Goal: Information Seeking & Learning: Learn about a topic

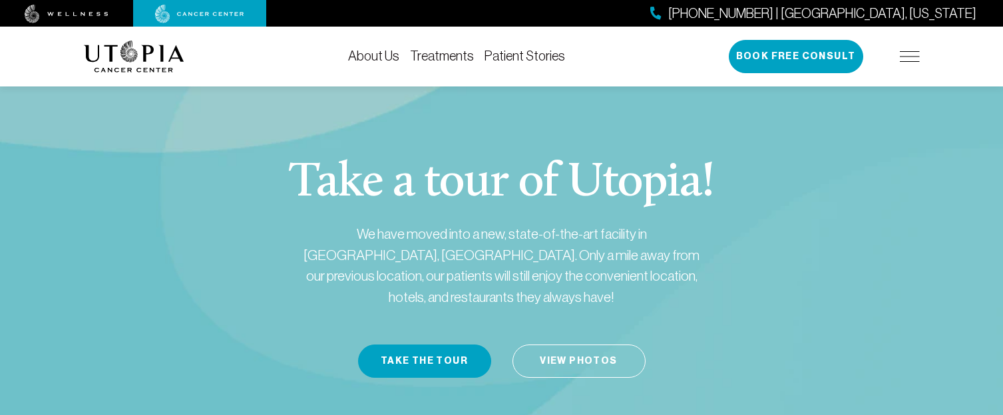
click at [385, 57] on link "About Us" at bounding box center [373, 56] width 51 height 15
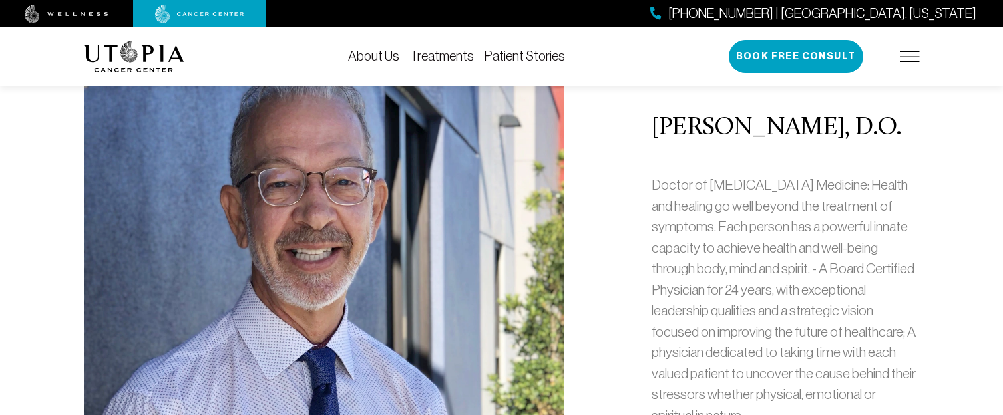
scroll to position [666, 0]
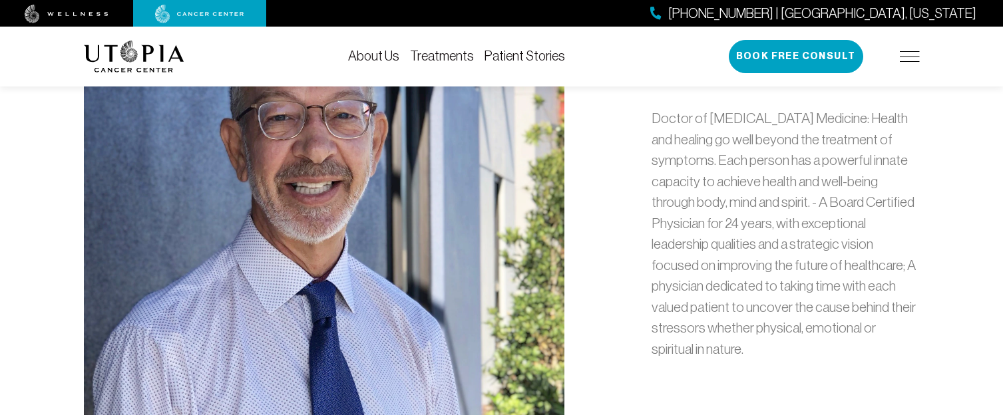
click at [694, 368] on div "[PERSON_NAME], D.O. Doctor of [MEDICAL_DATA] Medicine: Health and healing go we…" at bounding box center [785, 209] width 284 height 558
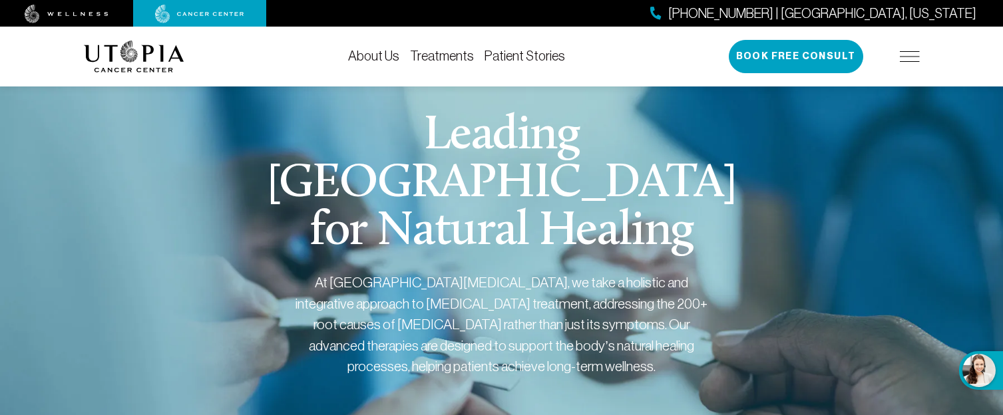
scroll to position [67, 0]
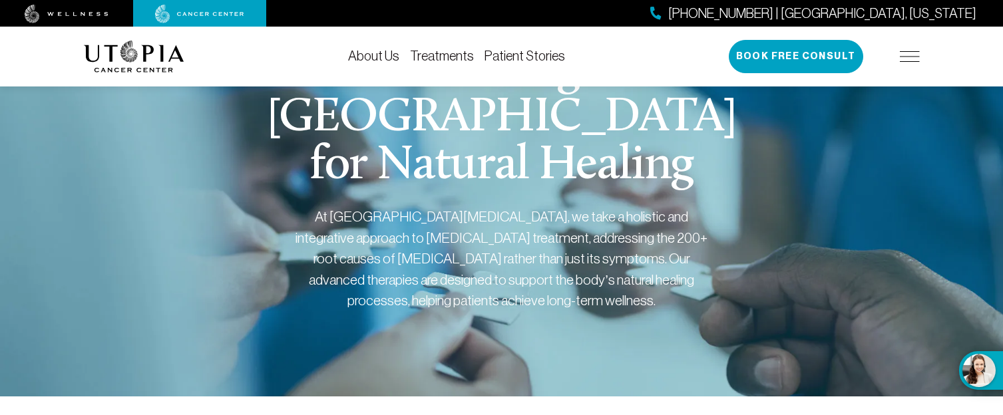
click at [373, 53] on link "About Us" at bounding box center [373, 56] width 51 height 15
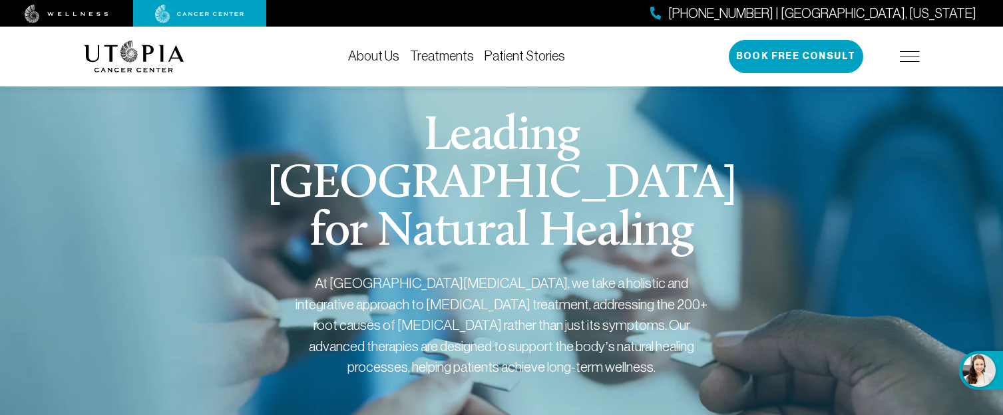
click at [391, 57] on link "About Us" at bounding box center [373, 56] width 51 height 15
click at [918, 58] on img at bounding box center [910, 56] width 20 height 11
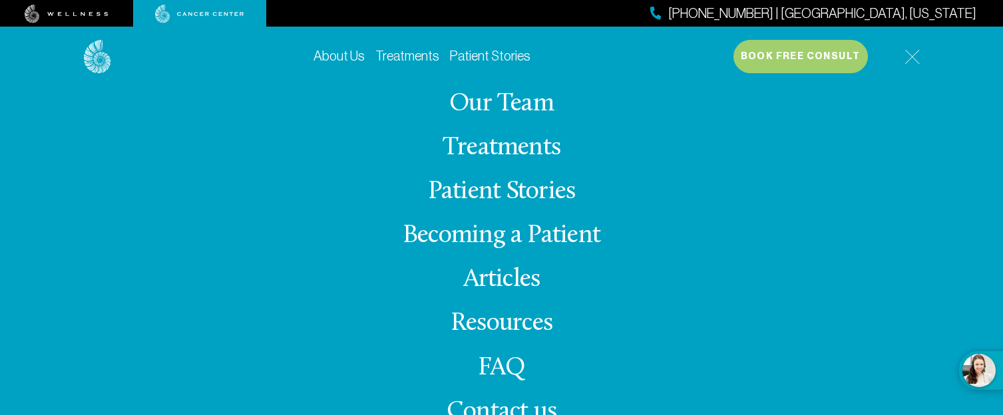
scroll to position [67, 0]
click at [524, 412] on span "Contact us" at bounding box center [501, 412] width 110 height 26
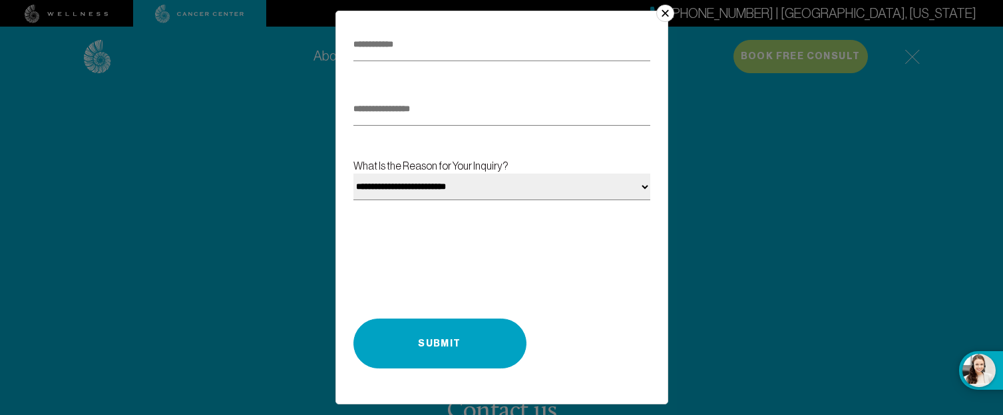
scroll to position [0, 0]
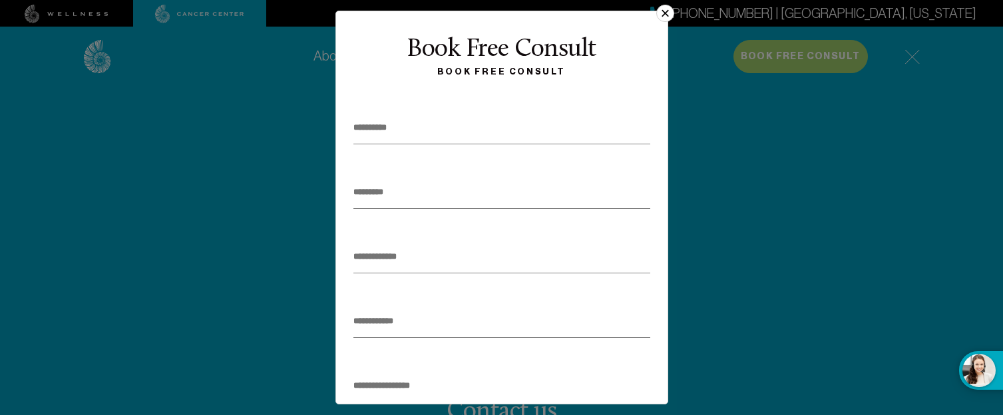
click at [666, 15] on button "×" at bounding box center [664, 13] width 17 height 17
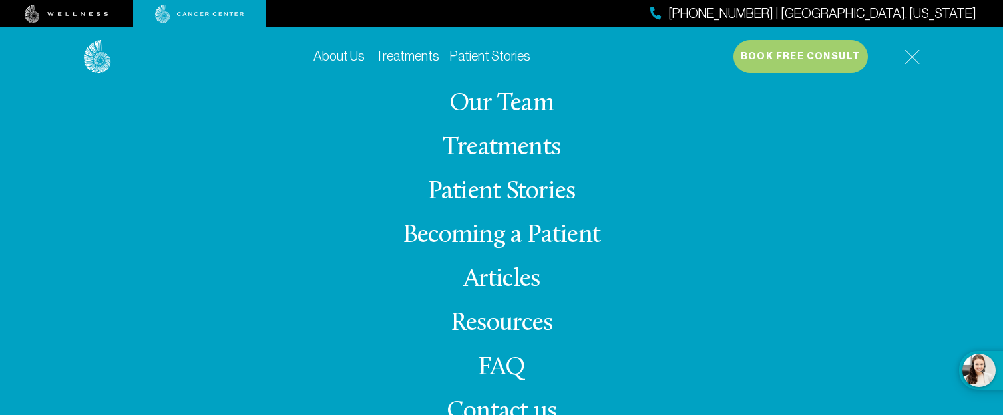
click at [532, 229] on link "Becoming a Patient" at bounding box center [502, 236] width 198 height 26
